Goal: Information Seeking & Learning: Learn about a topic

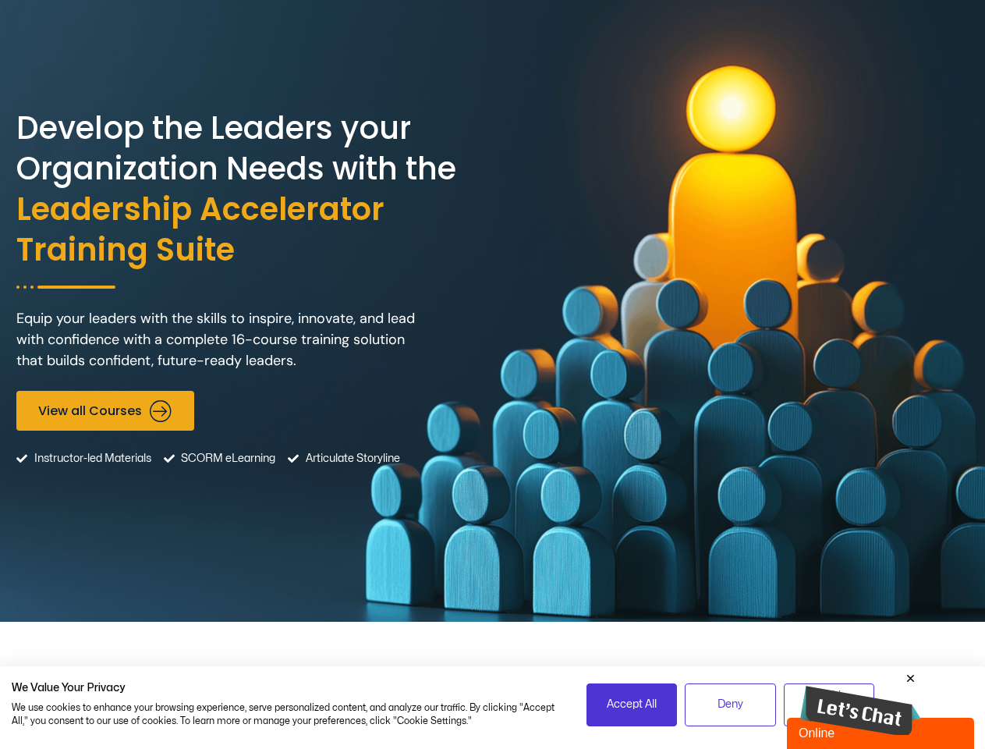
click at [492, 374] on div "Develop the Leaders your Organization Needs with the Leadership Accelerator Tra…" at bounding box center [492, 311] width 952 height 622
click at [632, 704] on span "Accept All" at bounding box center [632, 704] width 50 height 17
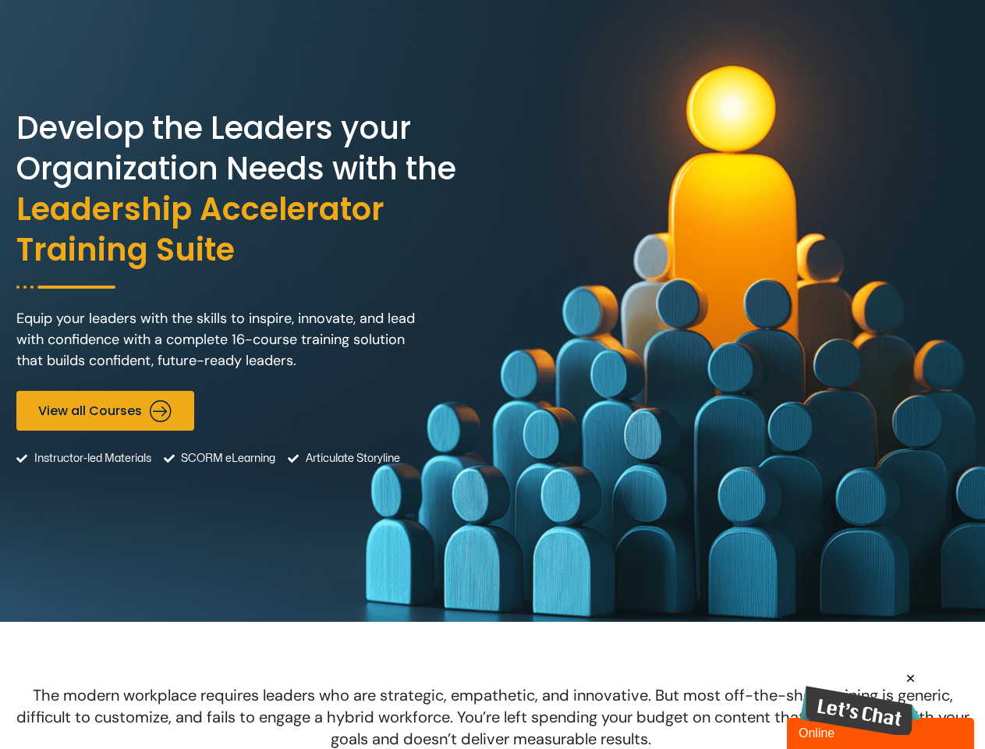
click at [730, 704] on span "The modern workplace requires leaders who are strategic, empathetic, and innova…" at bounding box center [492, 717] width 953 height 64
click at [860, 703] on img at bounding box center [860, 711] width 121 height 51
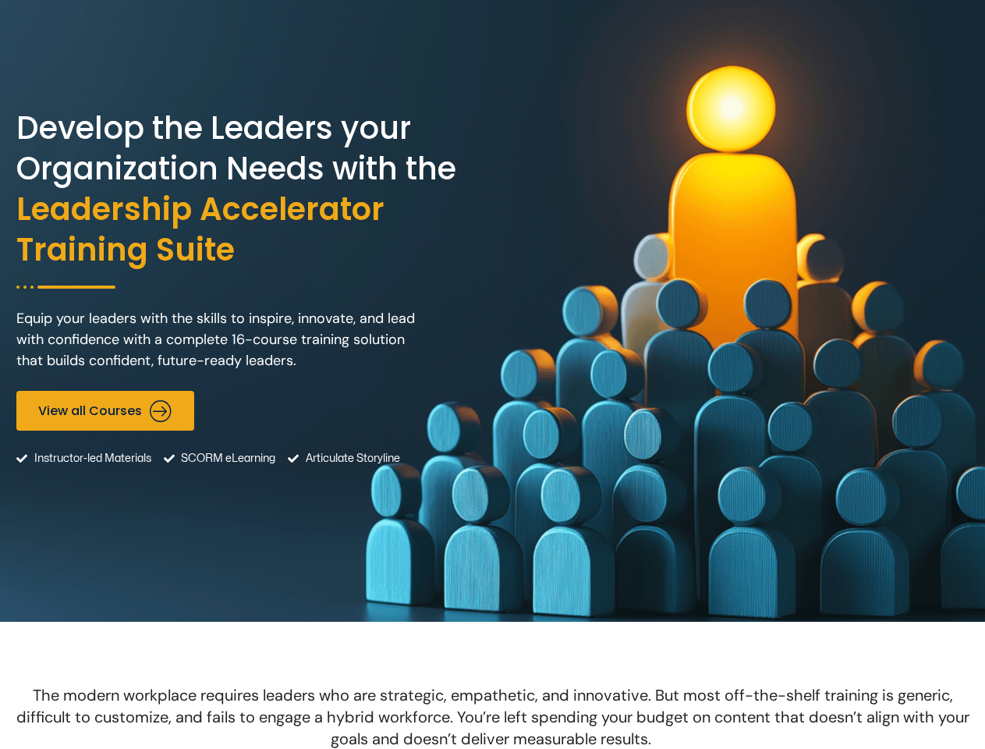
click at [704, 374] on icon "Messages" at bounding box center [704, 374] width 0 height 0
